Goal: Task Accomplishment & Management: Use online tool/utility

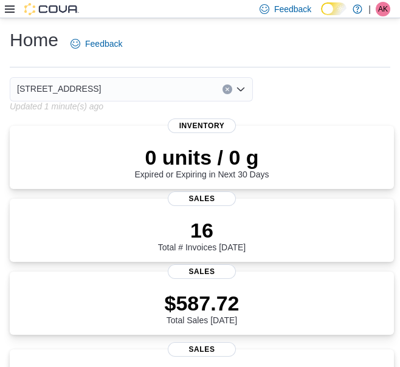
click at [8, 13] on icon at bounding box center [10, 9] width 10 height 10
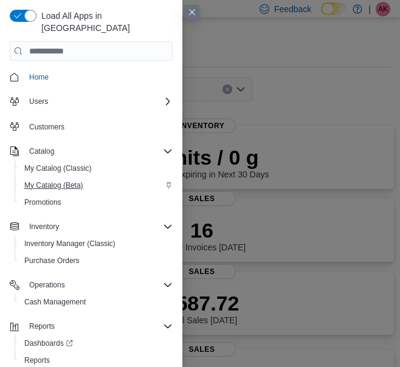
scroll to position [2, 0]
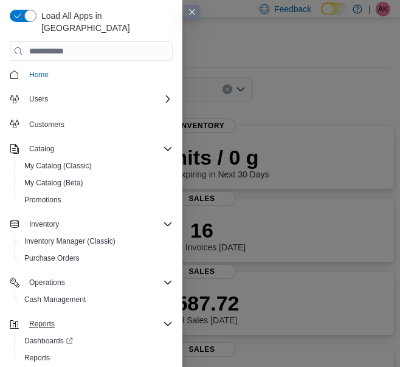
click at [164, 319] on icon "Complex example" at bounding box center [168, 324] width 10 height 10
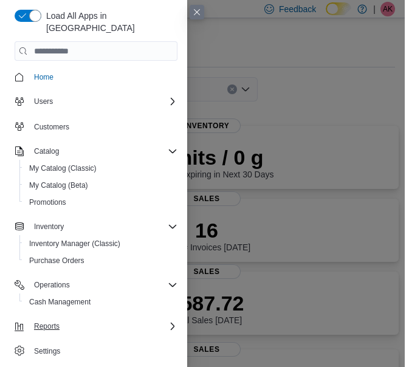
scroll to position [0, 0]
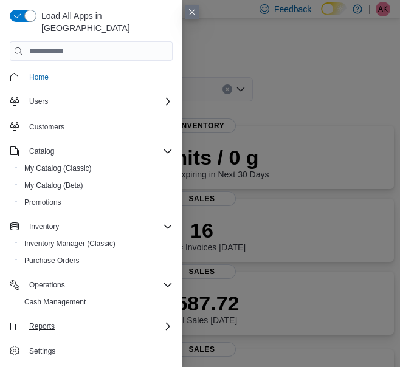
click at [164, 322] on icon "Complex example" at bounding box center [168, 327] width 10 height 10
click at [42, 356] on span "Reports" at bounding box center [37, 361] width 26 height 10
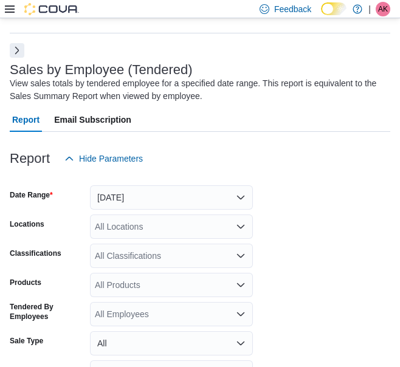
scroll to position [41, 0]
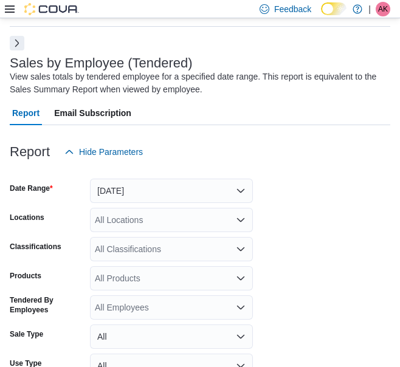
click at [21, 41] on button "Next" at bounding box center [17, 43] width 15 height 15
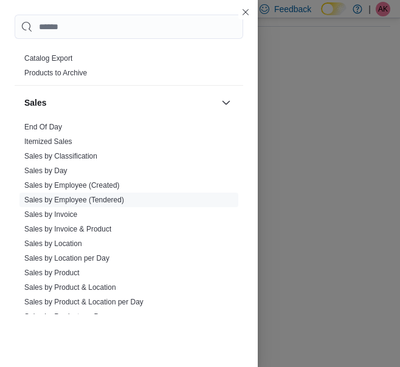
scroll to position [674, 0]
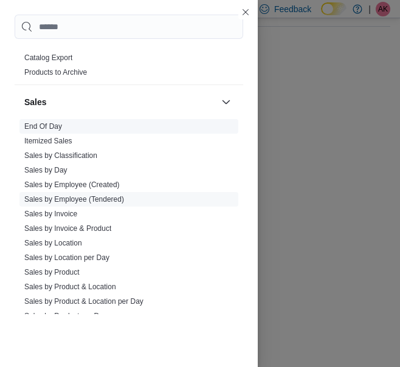
click at [52, 128] on link "End Of Day" at bounding box center [43, 126] width 38 height 9
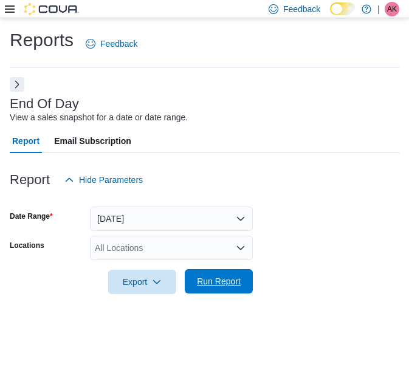
click at [200, 290] on span "Run Report" at bounding box center [218, 281] width 53 height 24
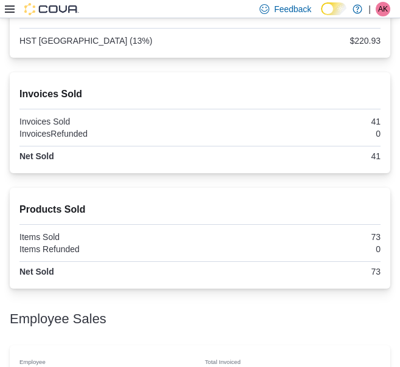
scroll to position [835, 0]
